Goal: Task Accomplishment & Management: Manage account settings

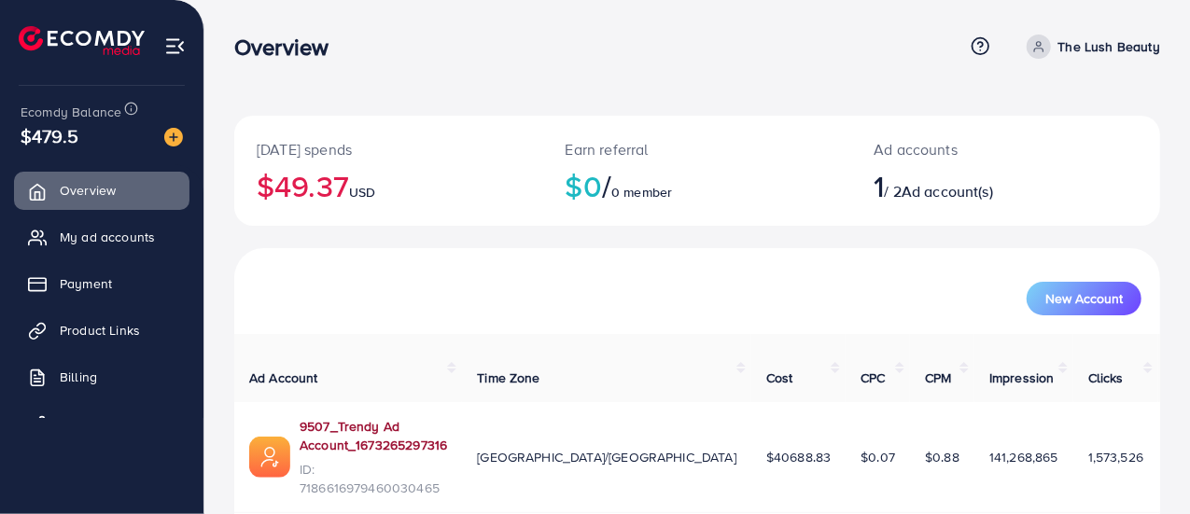
drag, startPoint x: 556, startPoint y: 413, endPoint x: 300, endPoint y: 404, distance: 256.8
click at [300, 404] on td "9507_Trendy Ad Account_1673265297316 ID: 7186616979460030465" at bounding box center [348, 457] width 228 height 111
copy link "9507_Trendy Ad Account_1673265297316"
click at [1044, 49] on icon at bounding box center [1038, 46] width 13 height 13
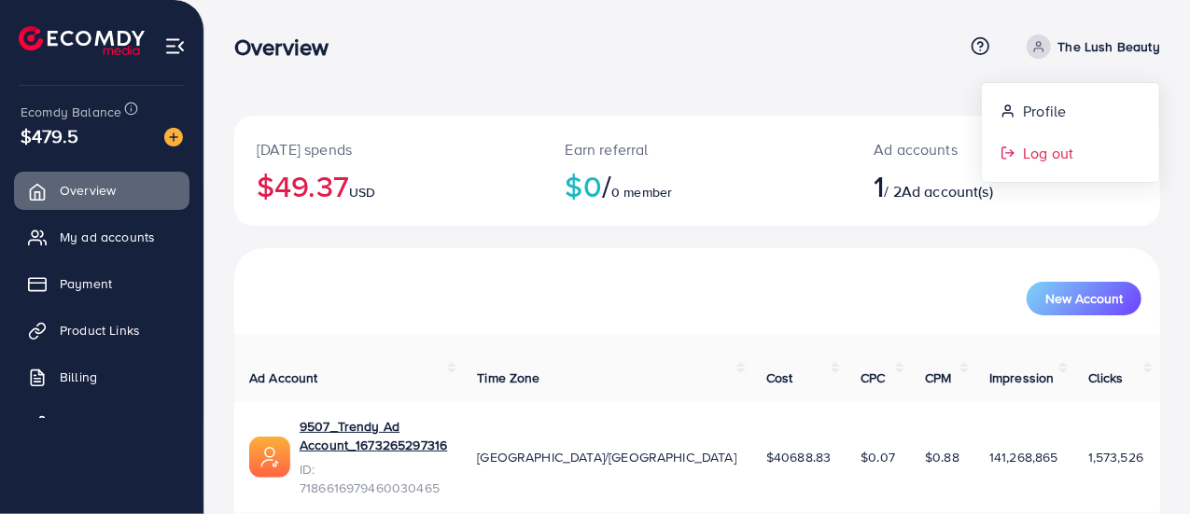
click at [1042, 158] on span "Log out" at bounding box center [1048, 153] width 50 height 22
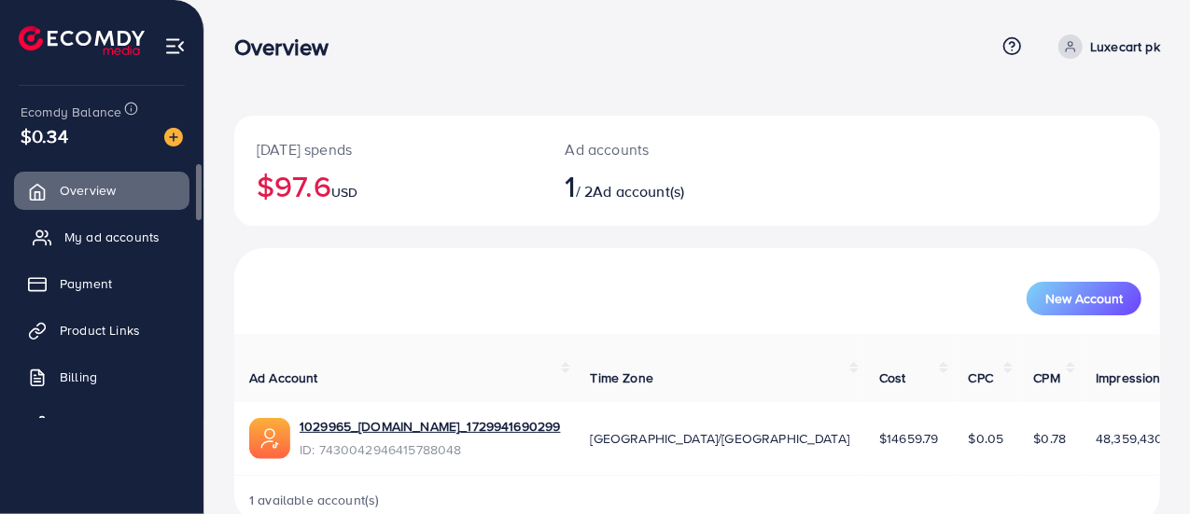
click at [112, 238] on span "My ad accounts" at bounding box center [111, 237] width 95 height 19
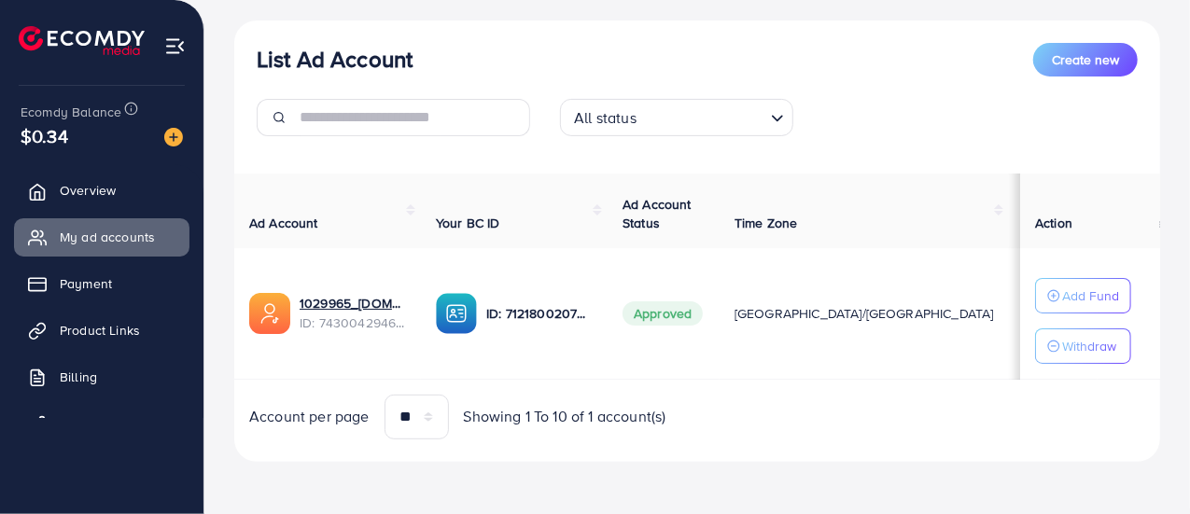
scroll to position [204, 0]
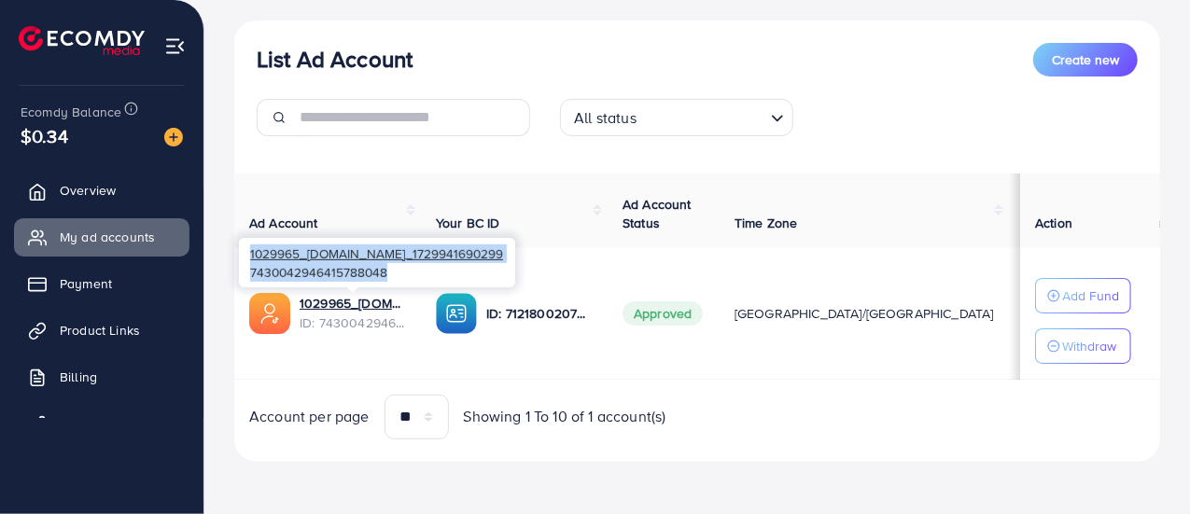
drag, startPoint x: 390, startPoint y: 274, endPoint x: 239, endPoint y: 247, distance: 153.6
click at [239, 247] on div "1029965_Luxecart.pk_1729941690299 7430042946415788048" at bounding box center [377, 262] width 276 height 49
copy div "1029965_Luxecart.pk_1729941690299 7430042946415788048"
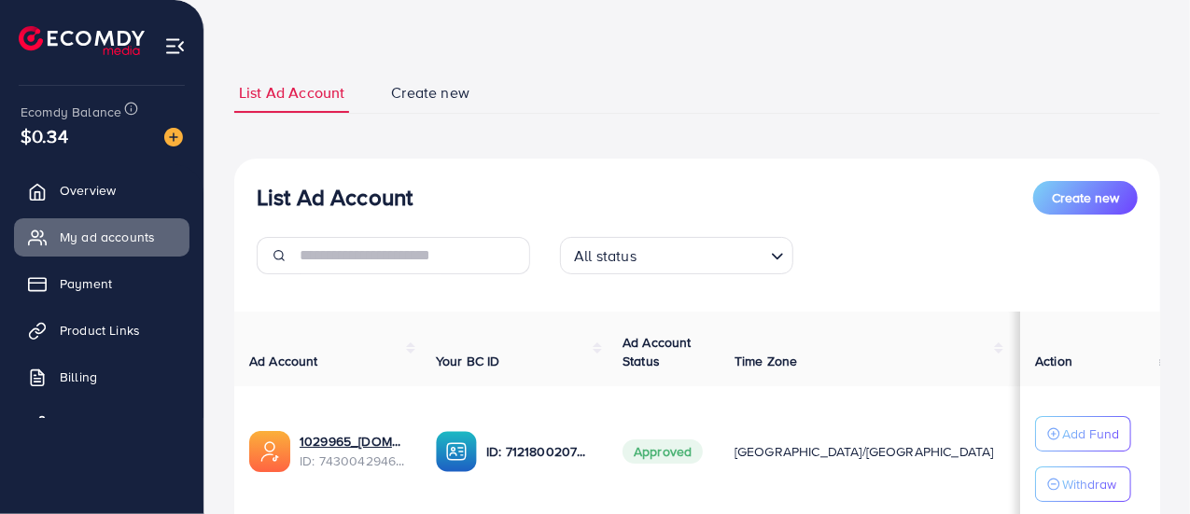
scroll to position [0, 0]
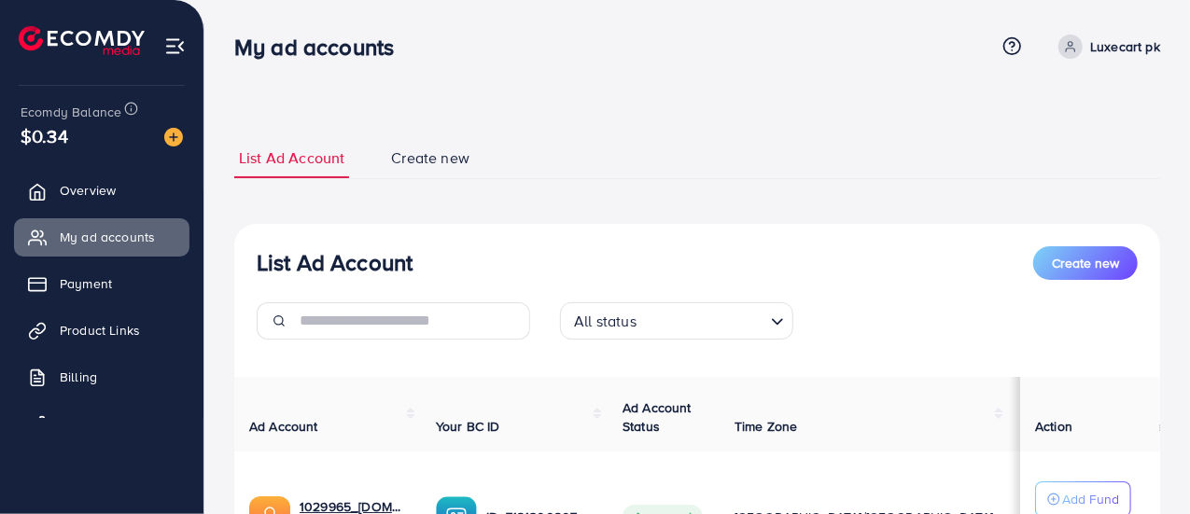
click at [1088, 47] on link "Luxecart pk" at bounding box center [1105, 47] width 109 height 24
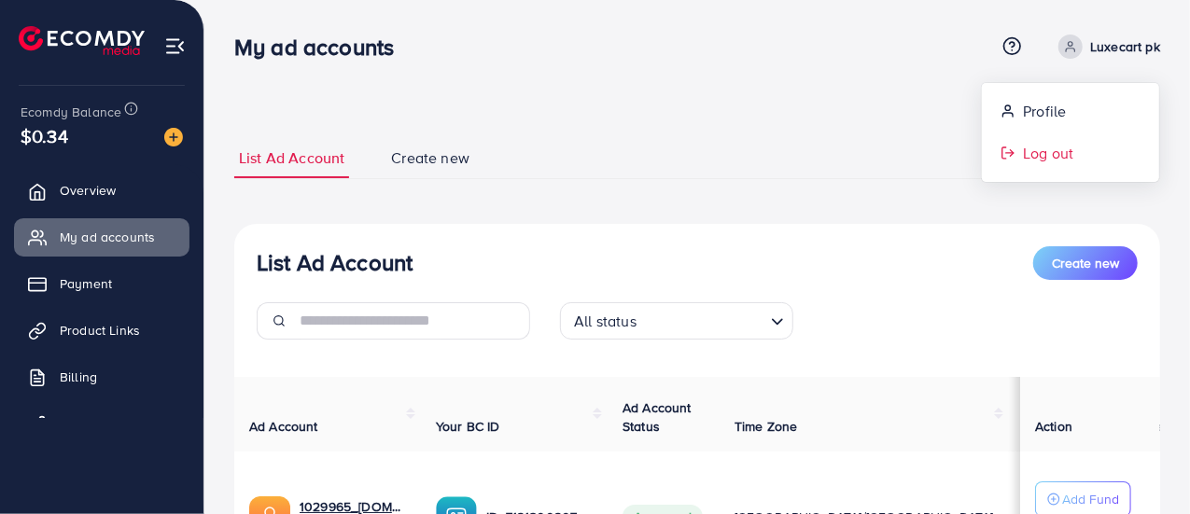
click at [1039, 149] on span "Log out" at bounding box center [1048, 153] width 50 height 22
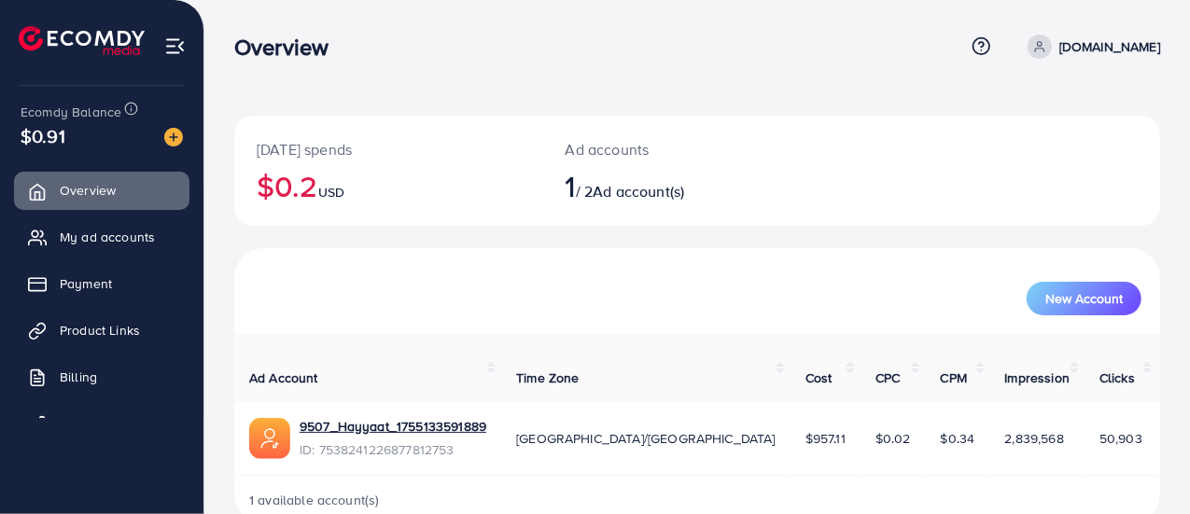
click at [1111, 50] on p "[DOMAIN_NAME]" at bounding box center [1109, 46] width 101 height 22
click at [1044, 148] on span "Log out" at bounding box center [1048, 153] width 50 height 22
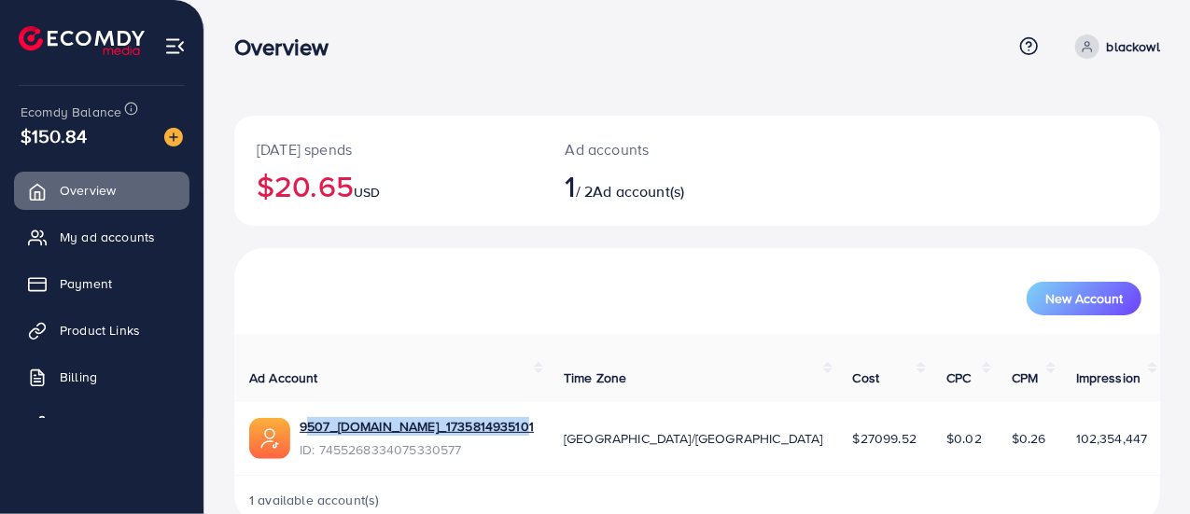
drag, startPoint x: 512, startPoint y: 412, endPoint x: 297, endPoint y: 406, distance: 214.8
click at [297, 417] on div "9507_Blackowl.pk_1735814935101 ID: 7455268334075330577" at bounding box center [391, 438] width 285 height 43
copy link "9507_Blackowl.pk_1735814935101"
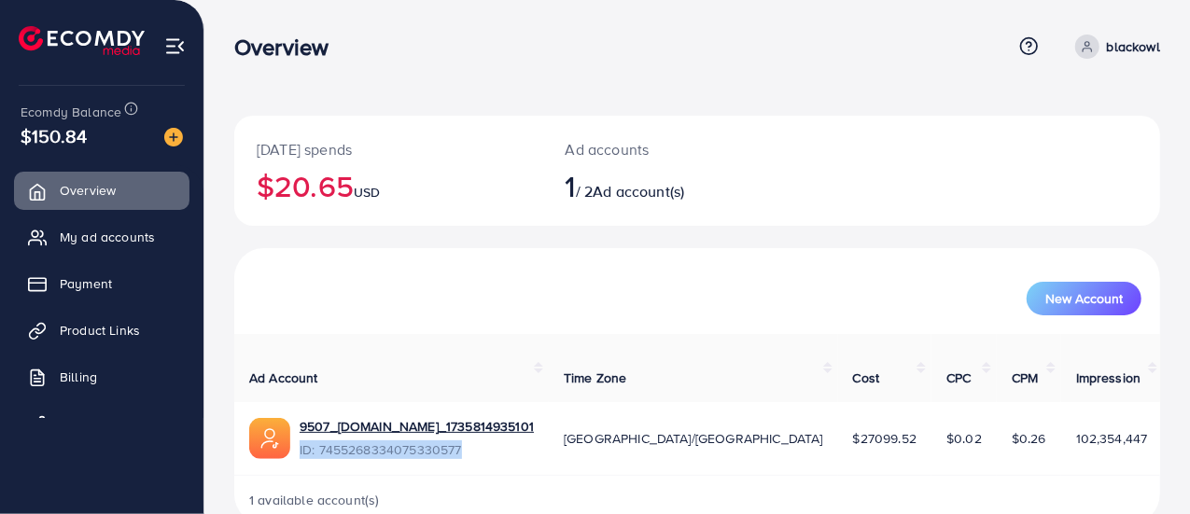
drag, startPoint x: 476, startPoint y: 432, endPoint x: 297, endPoint y: 437, distance: 179.3
click at [297, 437] on div "9507_Blackowl.pk_1735814935101 ID: 7455268334075330577" at bounding box center [391, 438] width 285 height 43
copy span "ID: 7455268334075330577"
click at [1107, 47] on p "blackowl" at bounding box center [1133, 46] width 53 height 22
click at [1057, 161] on span "Log out" at bounding box center [1048, 153] width 50 height 22
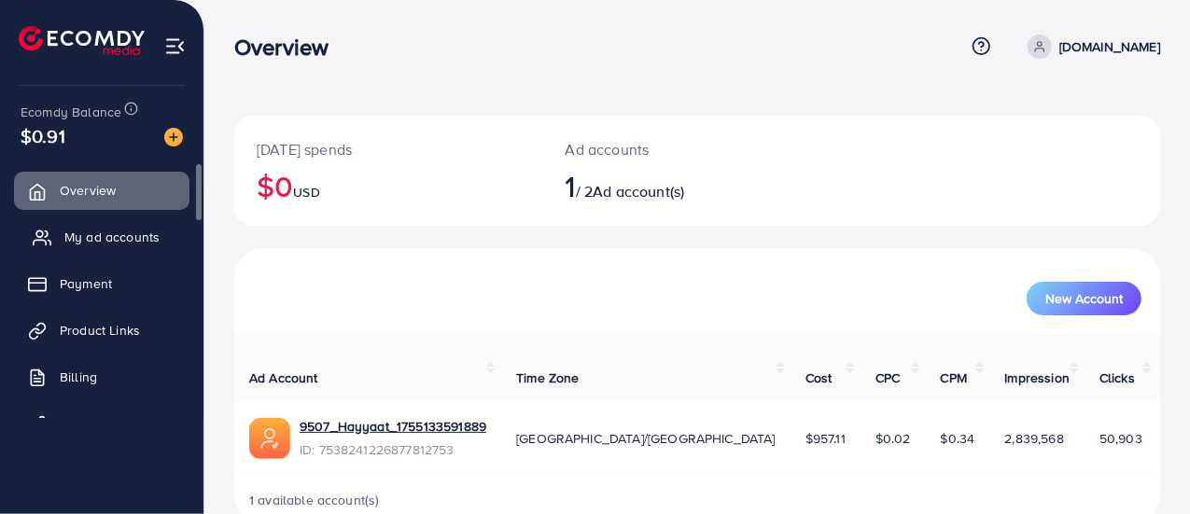
click at [148, 234] on span "My ad accounts" at bounding box center [111, 237] width 95 height 19
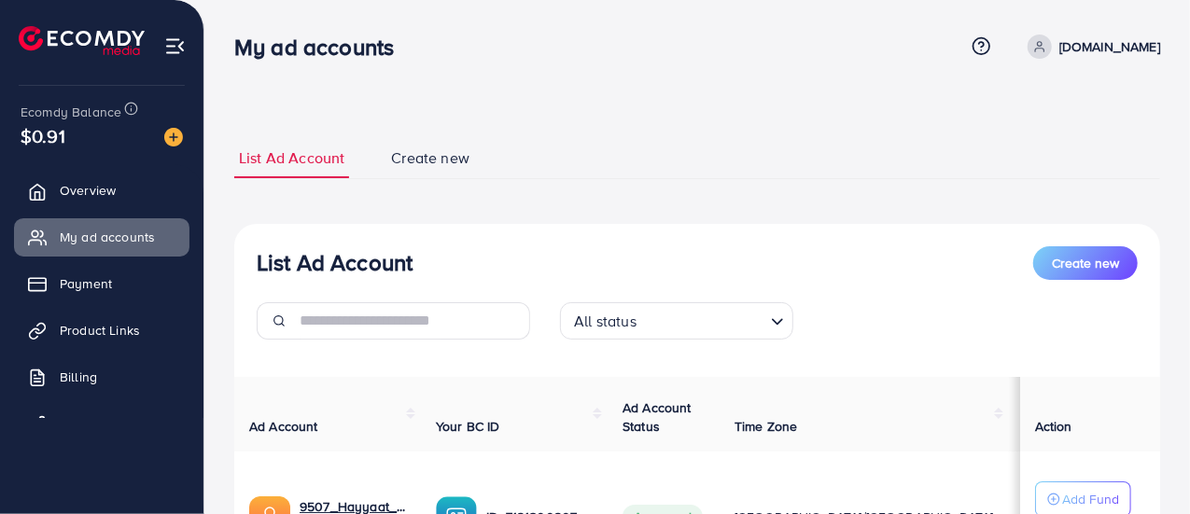
click at [1139, 55] on p "hayyaat.pk" at bounding box center [1109, 46] width 101 height 22
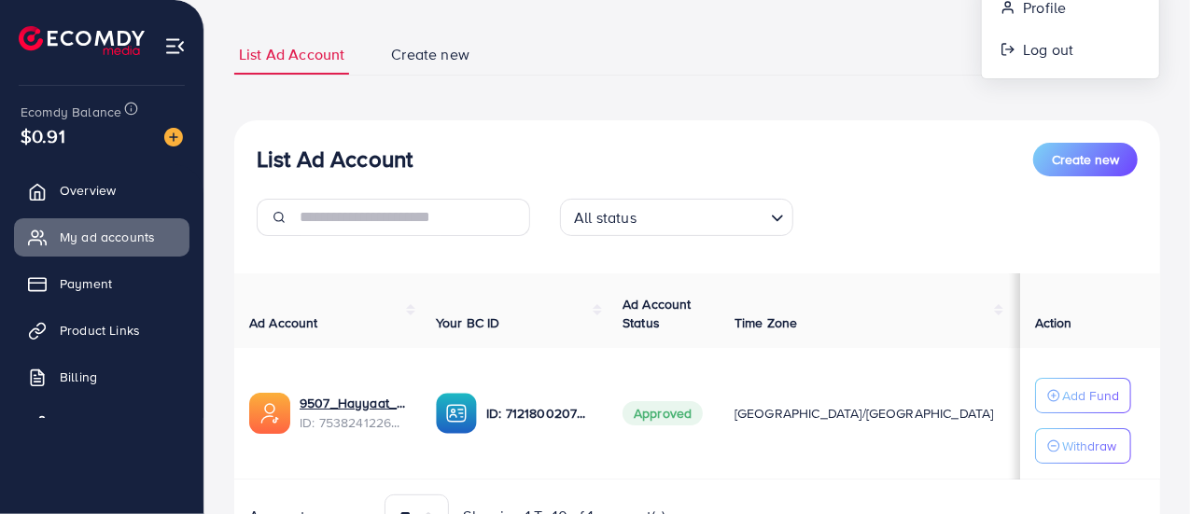
scroll to position [105, 0]
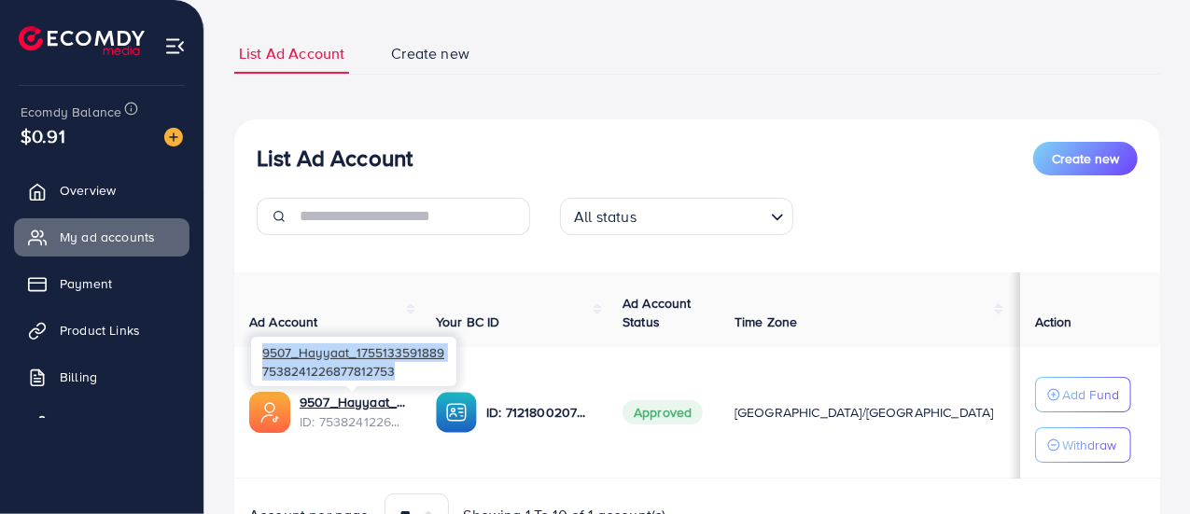
drag, startPoint x: 398, startPoint y: 372, endPoint x: 256, endPoint y: 351, distance: 143.5
click at [256, 351] on div "9507_Hayyaat_1755133591889 7538241226877812753" at bounding box center [353, 361] width 205 height 49
copy div "9507_Hayyaat_1755133591889 7538241226877812753"
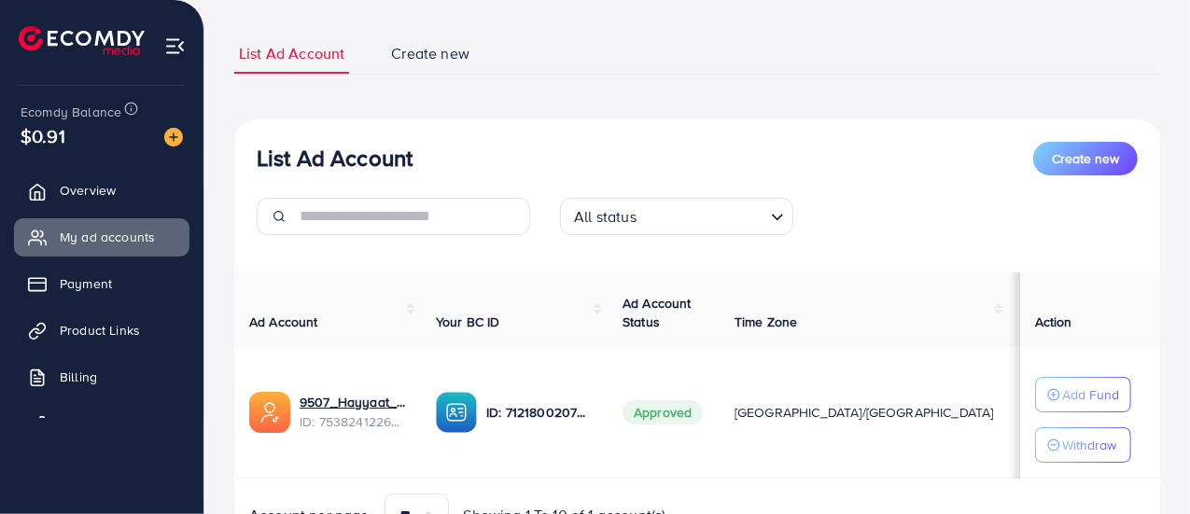
click at [411, 311] on th "Ad Account" at bounding box center [327, 310] width 187 height 75
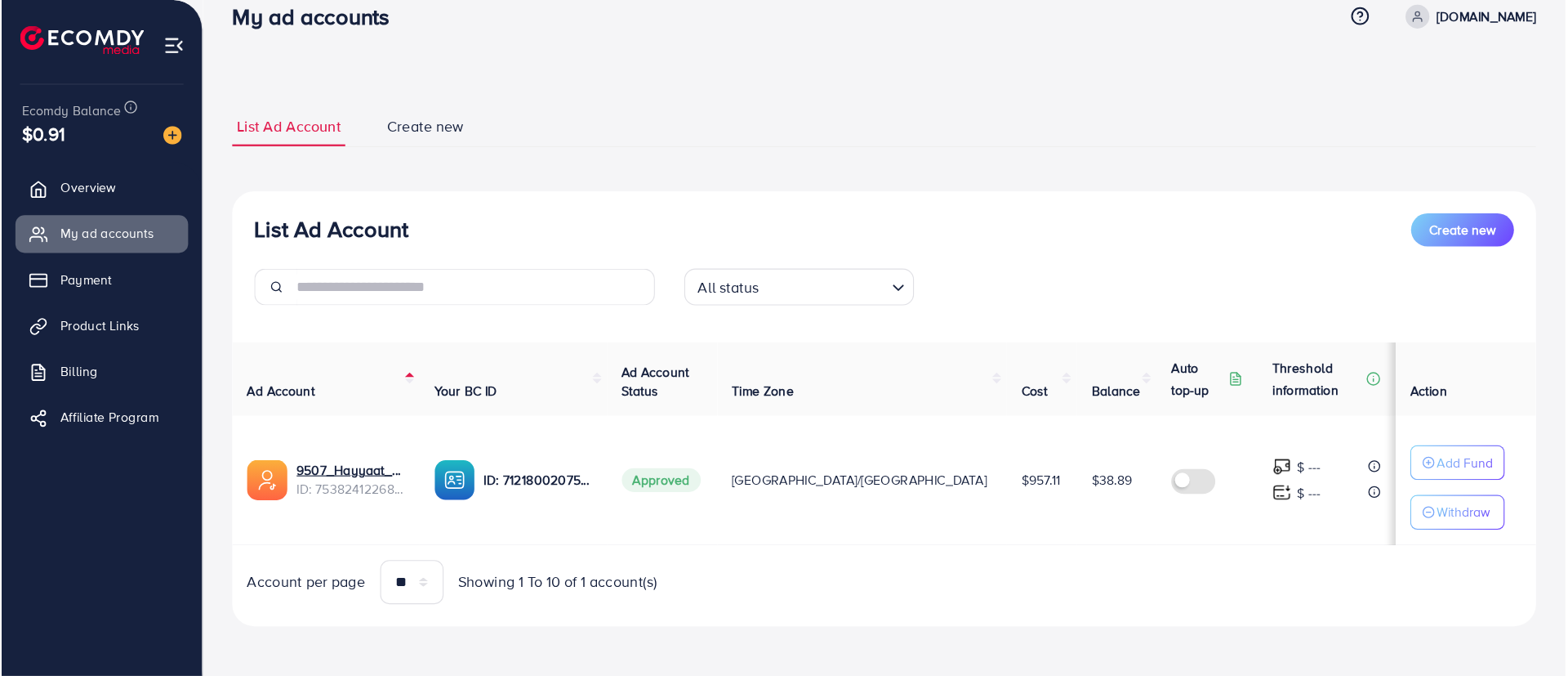
scroll to position [0, 0]
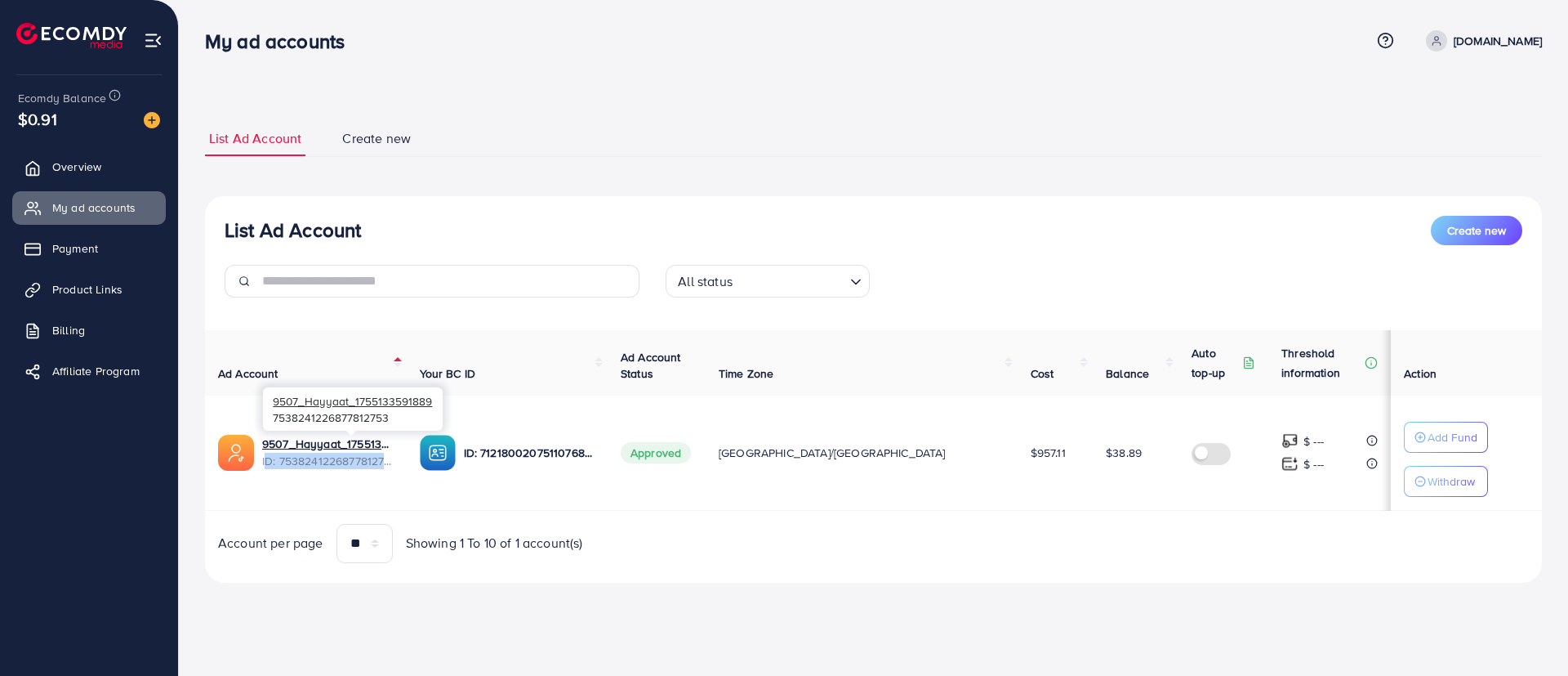
drag, startPoint x: 408, startPoint y: 470, endPoint x: 263, endPoint y: 466, distance: 145.1
click at [263, 449] on div "9507_Hayyaat_1755133591889 ID: 7538241226877812753" at bounding box center [305, 453] width 176 height 36
copy span "ID: 7538241226877812753"
click at [1040, 46] on p "hayyaat.pk" at bounding box center [1497, 40] width 88 height 19
click at [1040, 132] on span "Log out" at bounding box center [1444, 134] width 44 height 19
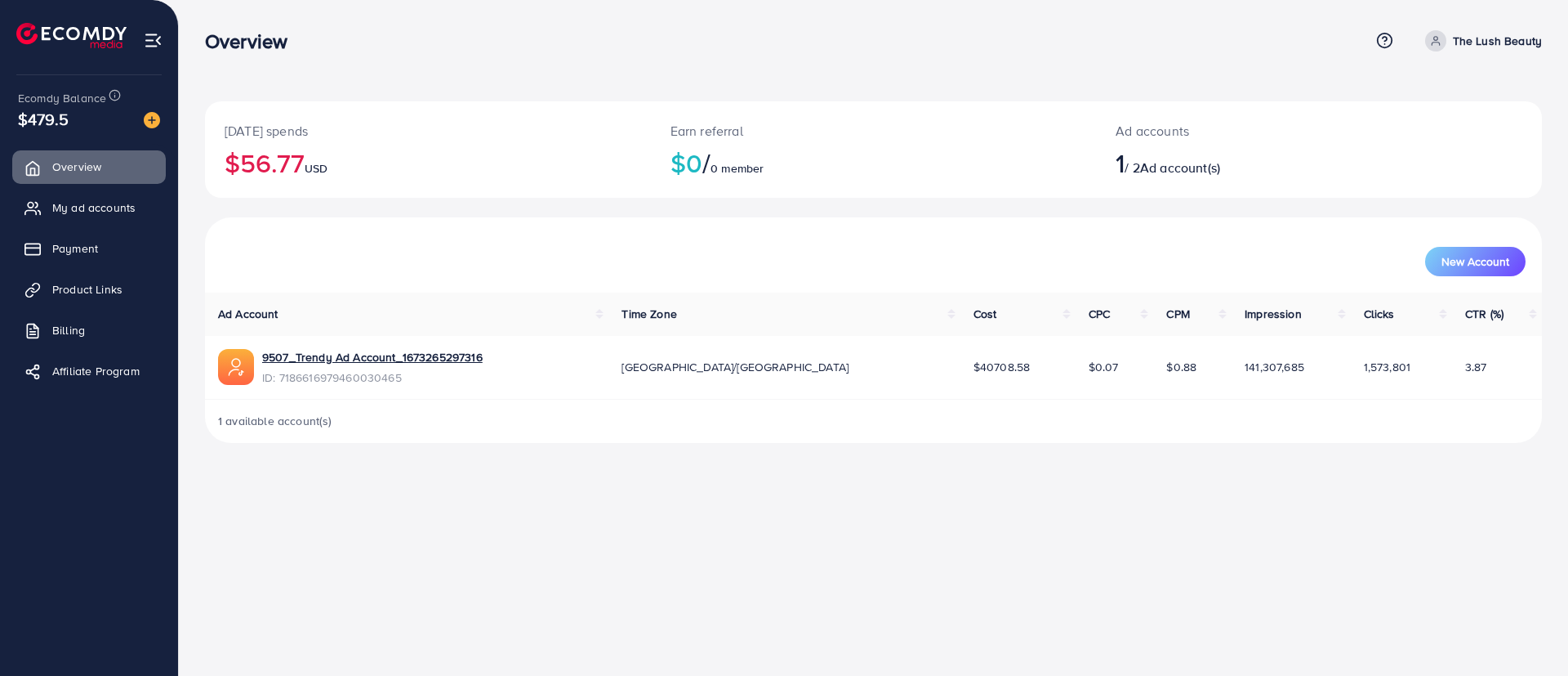
click at [507, 356] on div "9507_Trendy Ad Account_1673265297316 ID: 7186616979460030465" at bounding box center [406, 368] width 377 height 38
drag, startPoint x: 490, startPoint y: 355, endPoint x: 263, endPoint y: 358, distance: 227.0
click at [263, 358] on div "9507_Trendy Ad Account_1673265297316 ID: 7186616979460030465" at bounding box center [406, 368] width 377 height 38
drag, startPoint x: 411, startPoint y: 389, endPoint x: 264, endPoint y: 362, distance: 149.5
click at [264, 362] on td "9507_Trendy Ad Account_1673265297316 ID: 7186616979460030465" at bounding box center [406, 368] width 403 height 64
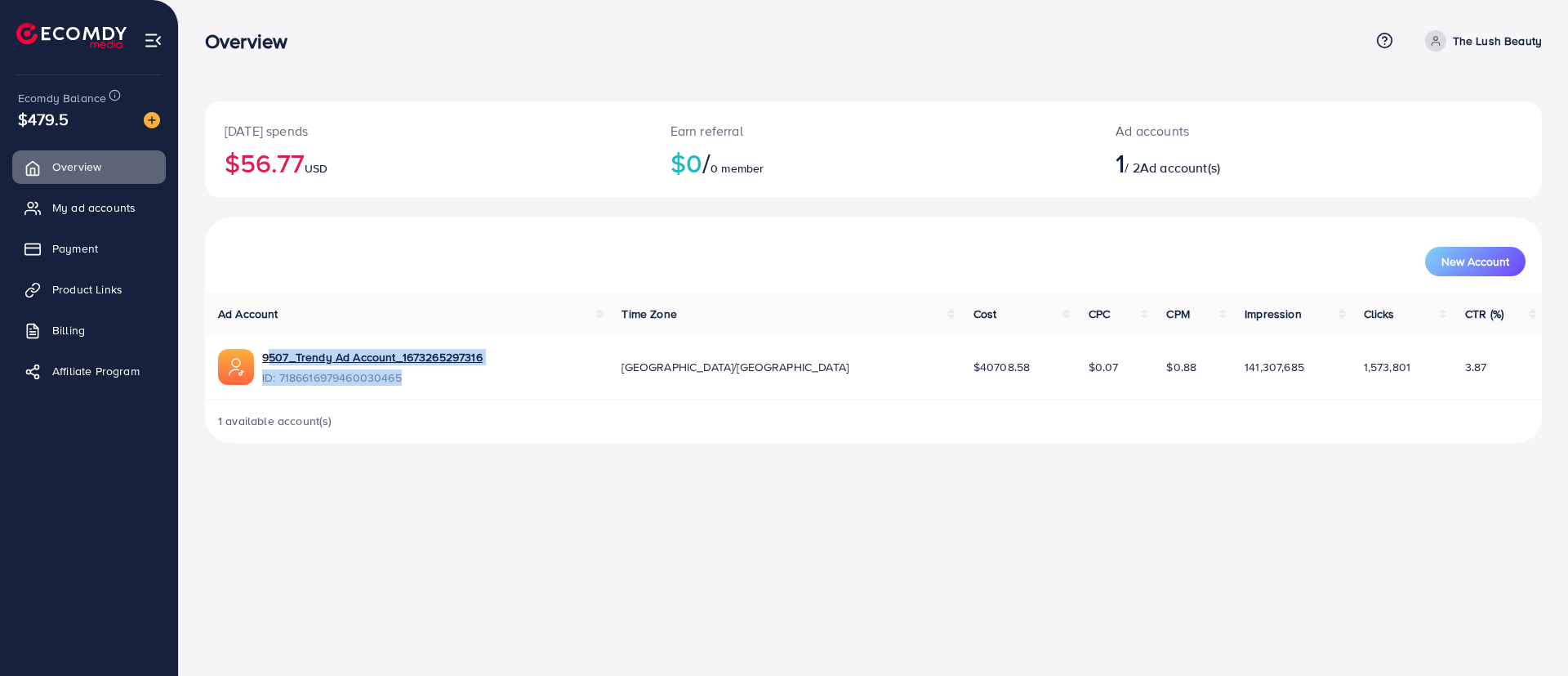
copy div "9507_Trendy Ad Account_1673265297316 ID: 7186616979460030465"
